Goal: Transaction & Acquisition: Purchase product/service

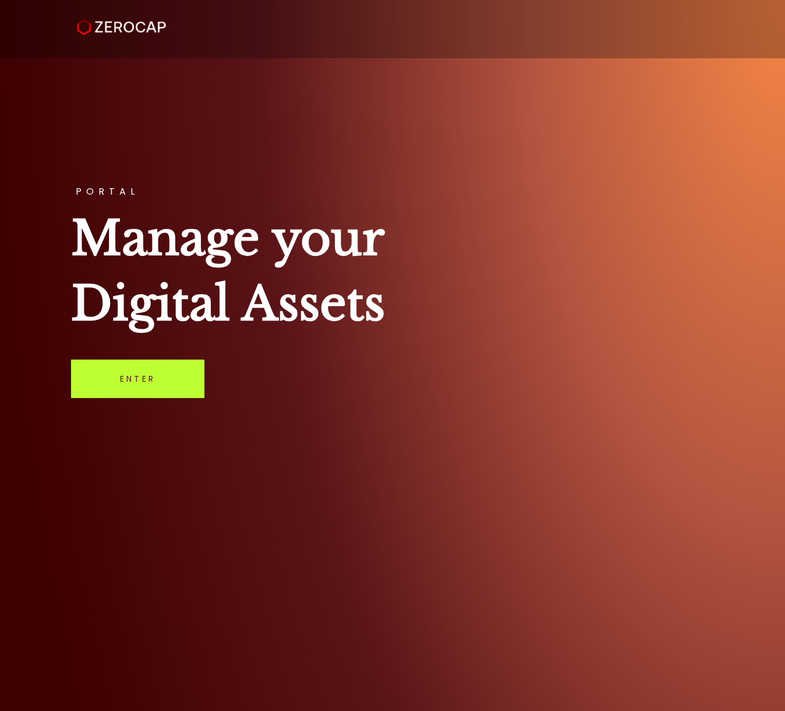
click at [157, 391] on link "Enter" at bounding box center [137, 379] width 133 height 38
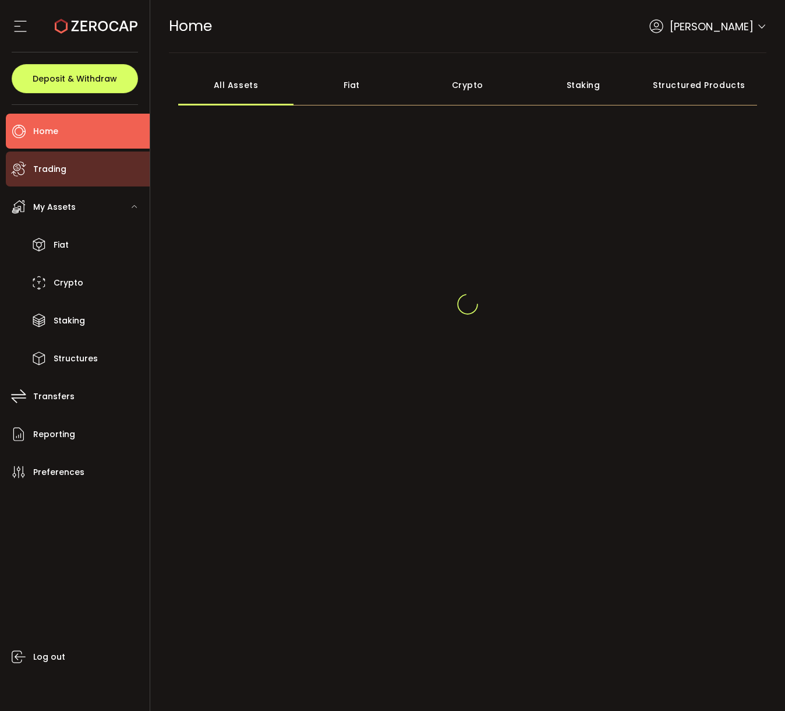
click at [89, 174] on li "Trading" at bounding box center [78, 168] width 144 height 35
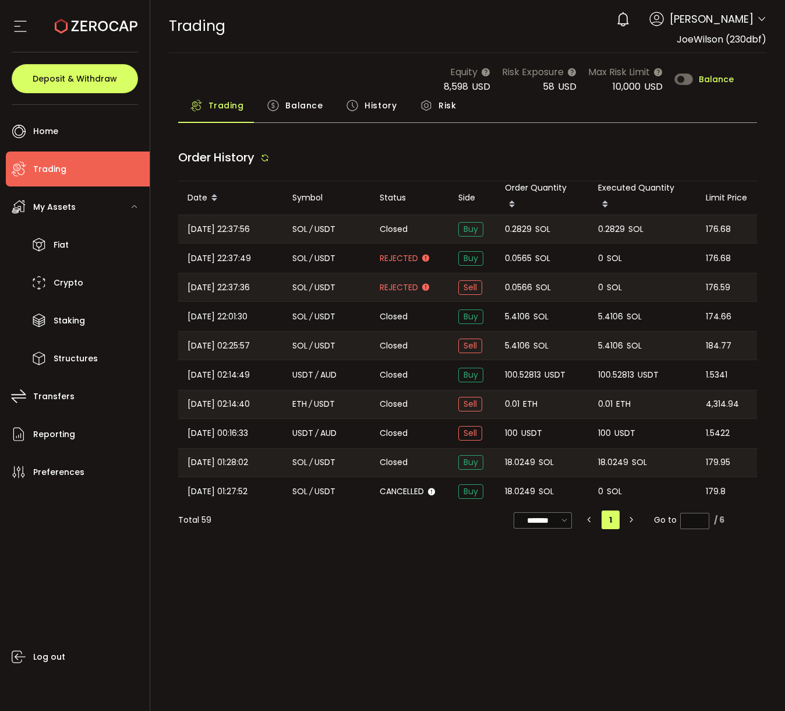
type input "***"
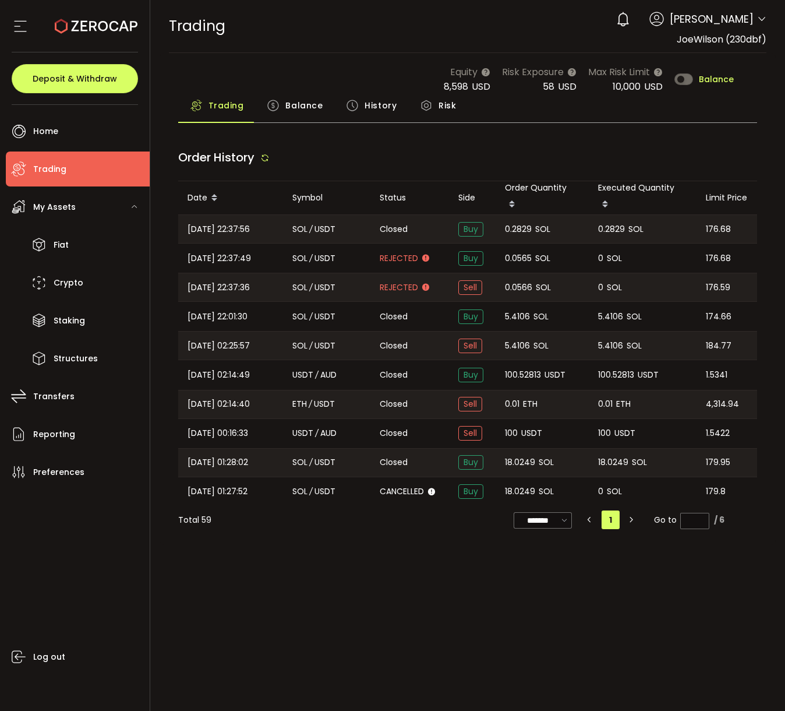
type input "***"
